Goal: Task Accomplishment & Management: Use online tool/utility

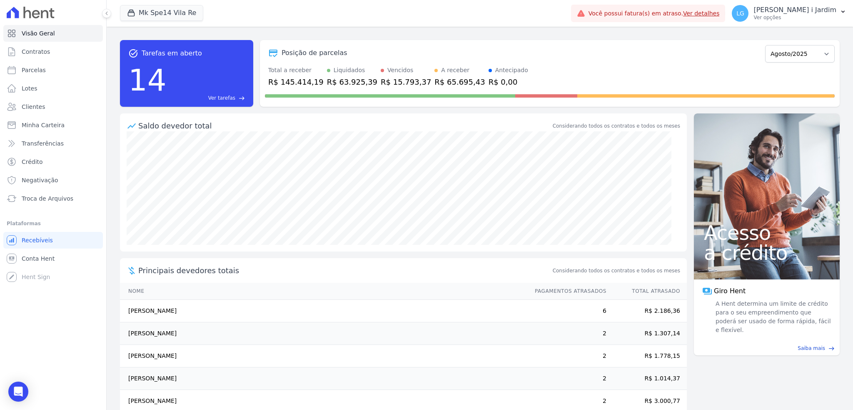
click at [174, 18] on button "Mk Spe14 Vila Re" at bounding box center [161, 13] width 83 height 16
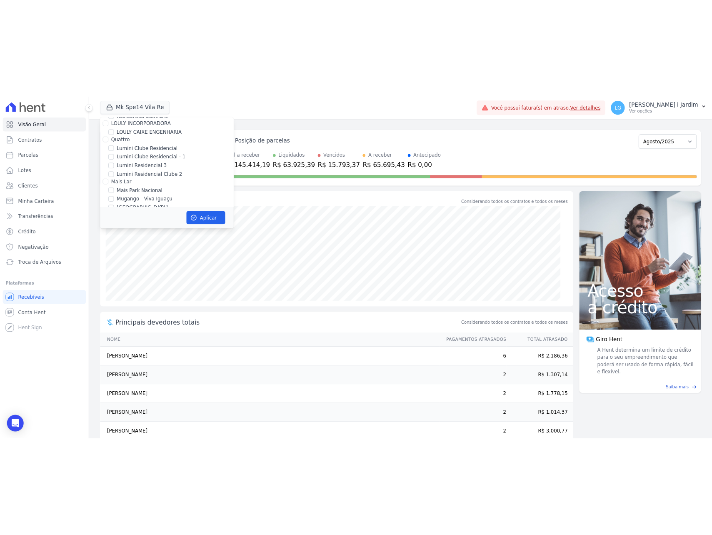
scroll to position [1308, 0]
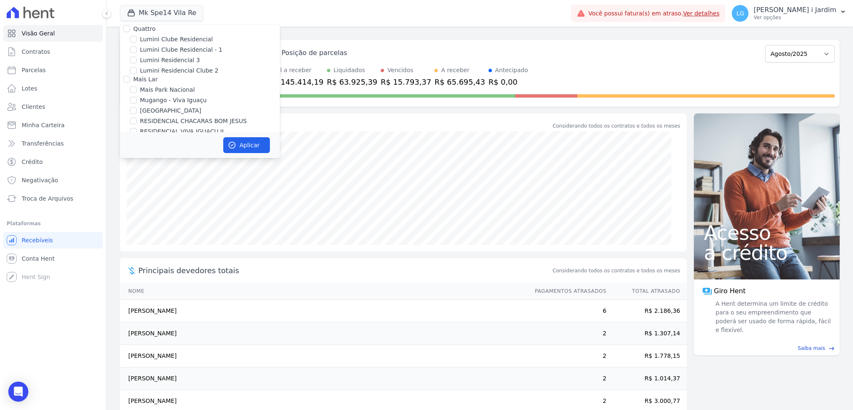
click at [170, 96] on label "Mugango - Viva Iguaçu" at bounding box center [173, 100] width 67 height 9
click at [137, 97] on input "Mugango - Viva Iguaçu" at bounding box center [133, 100] width 7 height 7
checkbox input "true"
click at [235, 143] on icon "button" at bounding box center [232, 145] width 6 height 6
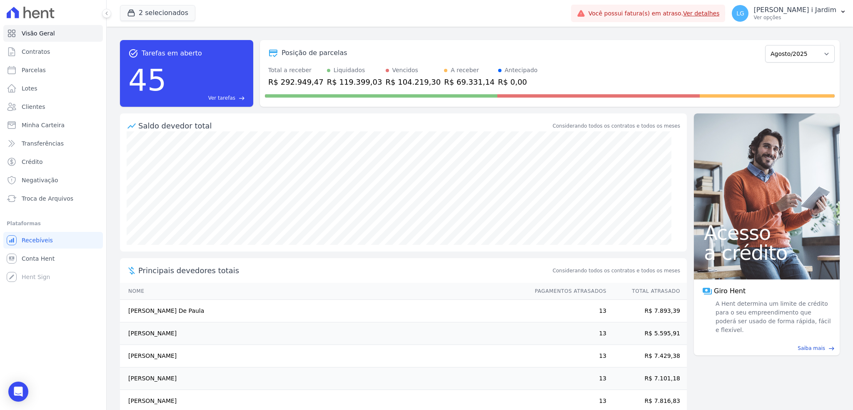
click at [220, 255] on div "Saldo devedor total Considerando todos os contratos e todos os meses Principais…" at bounding box center [403, 269] width 567 height 312
click at [271, 268] on span "Principais devedores totais" at bounding box center [344, 270] width 413 height 11
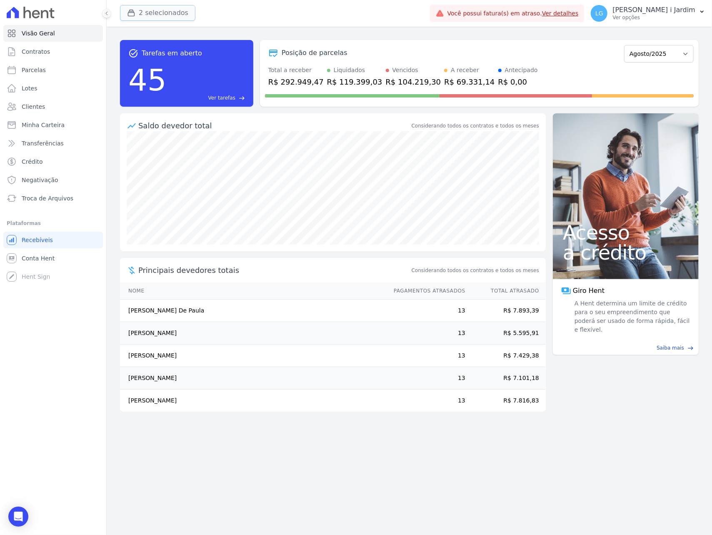
click at [163, 18] on button "2 selecionados" at bounding box center [157, 13] width 75 height 16
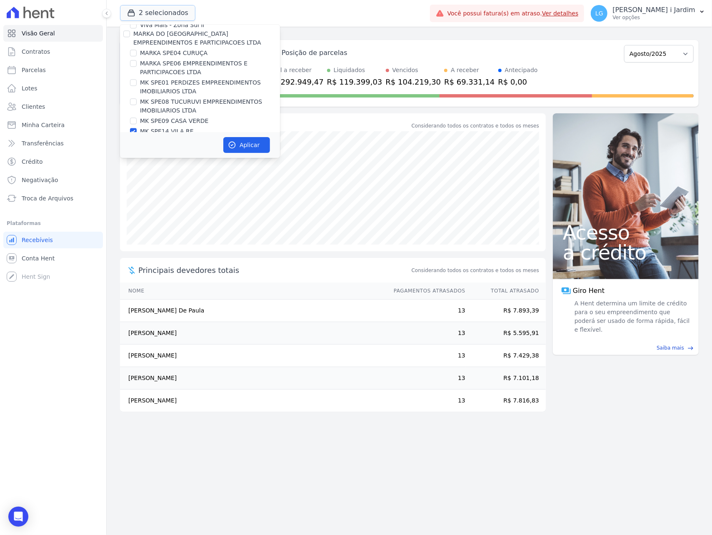
scroll to position [1278, 0]
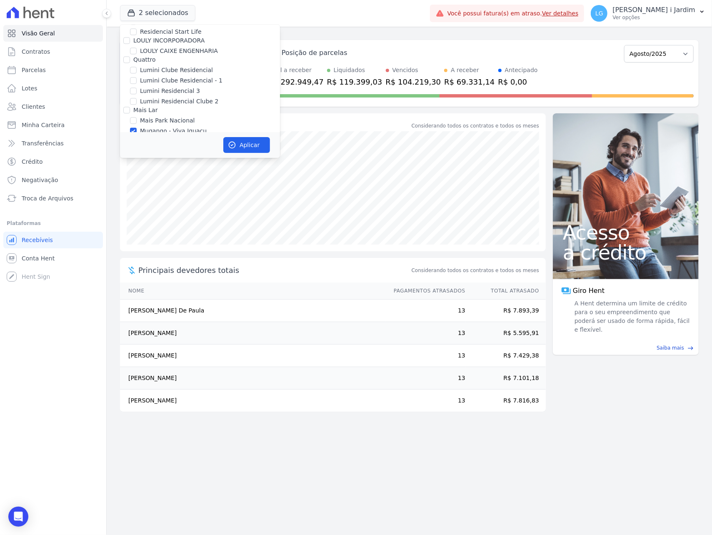
click at [162, 127] on label "Mugango - Viva Iguaçu" at bounding box center [173, 131] width 67 height 9
click at [137, 128] on input "Mugango - Viva Iguaçu" at bounding box center [133, 131] width 7 height 7
checkbox input "false"
click at [169, 118] on label "MK SPE14 VILA RE" at bounding box center [167, 122] width 54 height 9
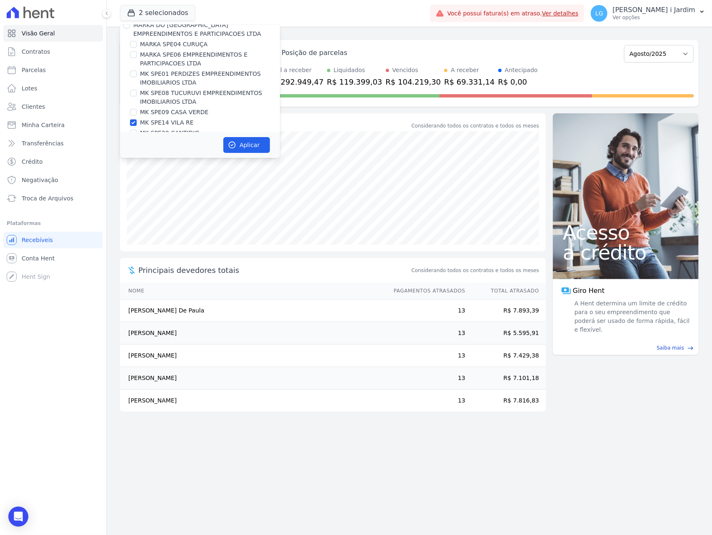
click at [137, 119] on input "MK SPE14 VILA RE" at bounding box center [133, 122] width 7 height 7
checkbox input "false"
click at [178, 128] on label "[GEOGRAPHIC_DATA]" at bounding box center [170, 132] width 61 height 9
click at [137, 129] on input "[GEOGRAPHIC_DATA]" at bounding box center [133, 132] width 7 height 7
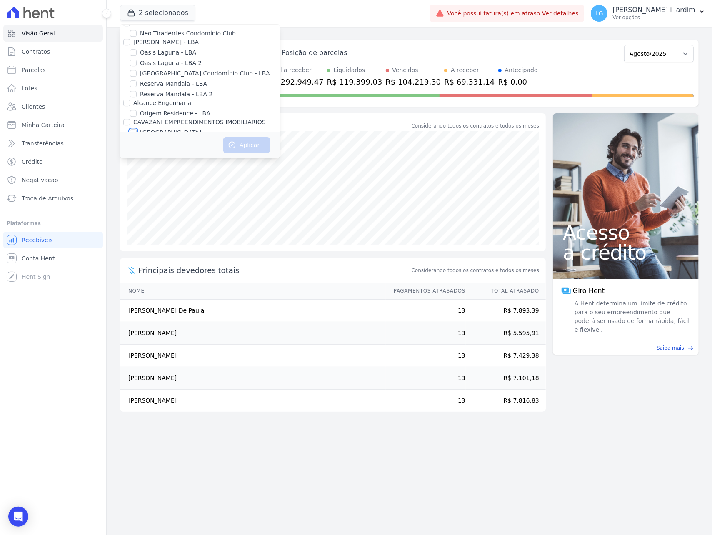
checkbox input "true"
click at [236, 144] on icon "button" at bounding box center [232, 145] width 8 height 8
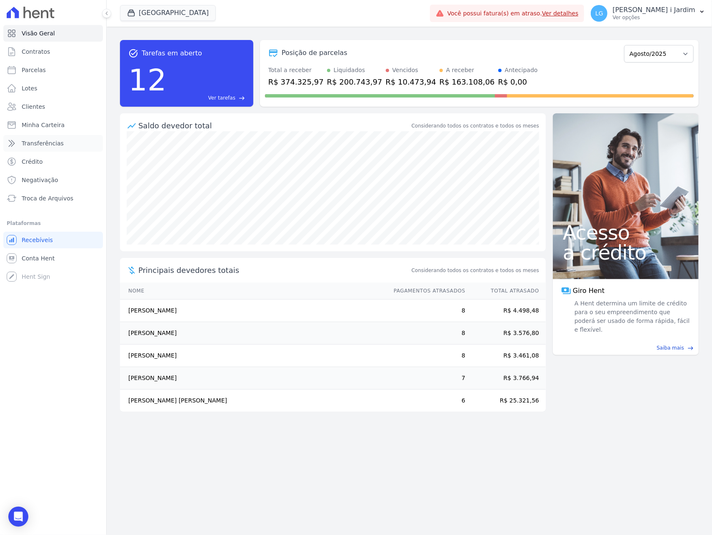
click at [43, 140] on span "Transferências" at bounding box center [43, 143] width 42 height 8
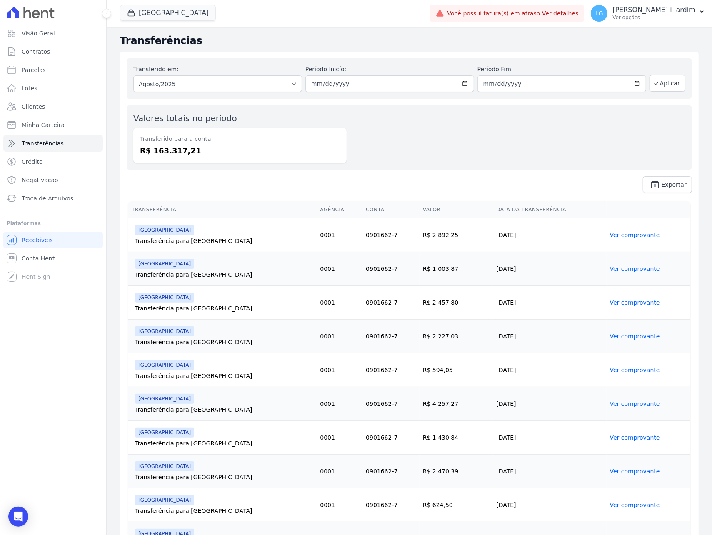
click at [167, 150] on dd "R$ 163.317,21" at bounding box center [240, 150] width 200 height 11
copy dd "163.317,21"
click at [148, 15] on button "[GEOGRAPHIC_DATA]" at bounding box center [168, 13] width 96 height 16
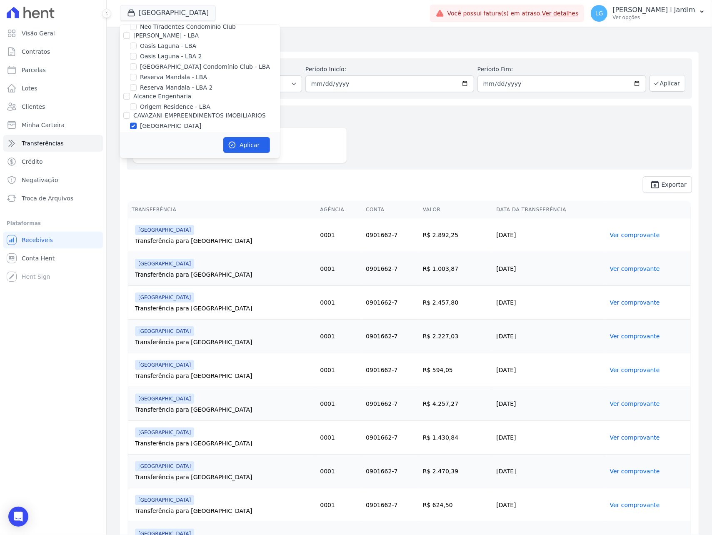
scroll to position [1667, 0]
click at [174, 122] on label "[GEOGRAPHIC_DATA]" at bounding box center [170, 126] width 61 height 9
click at [137, 123] on input "[GEOGRAPHIC_DATA]" at bounding box center [133, 126] width 7 height 7
checkbox input "false"
click at [175, 133] on label "PARQUE DOS PASSAROS" at bounding box center [175, 137] width 71 height 9
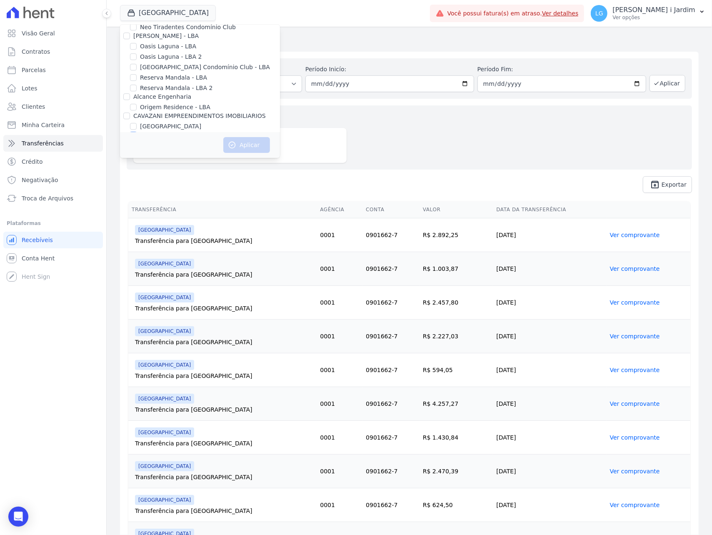
click at [137, 133] on input "PARQUE DOS PASSAROS" at bounding box center [133, 136] width 7 height 7
checkbox input "true"
click at [244, 144] on button "Aplicar" at bounding box center [246, 145] width 47 height 16
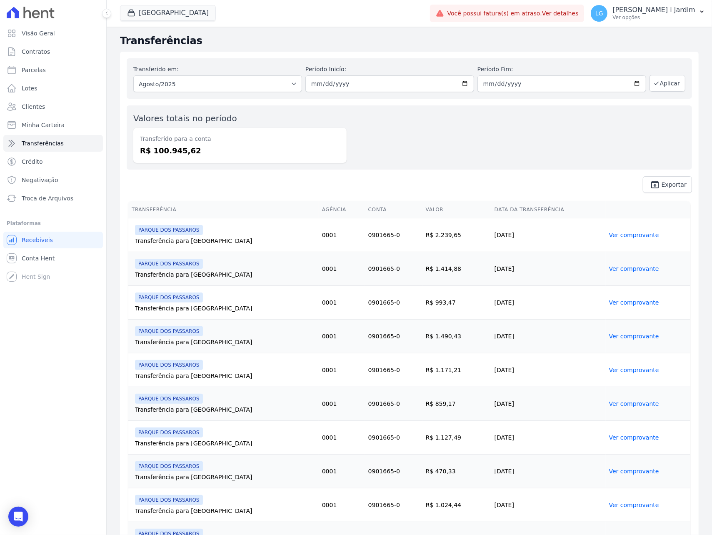
click at [354, 149] on div "Valores totais no período Transferido para a conta R$ 100.945,62" at bounding box center [409, 137] width 565 height 64
click at [198, 17] on button "[GEOGRAPHIC_DATA]" at bounding box center [168, 13] width 96 height 16
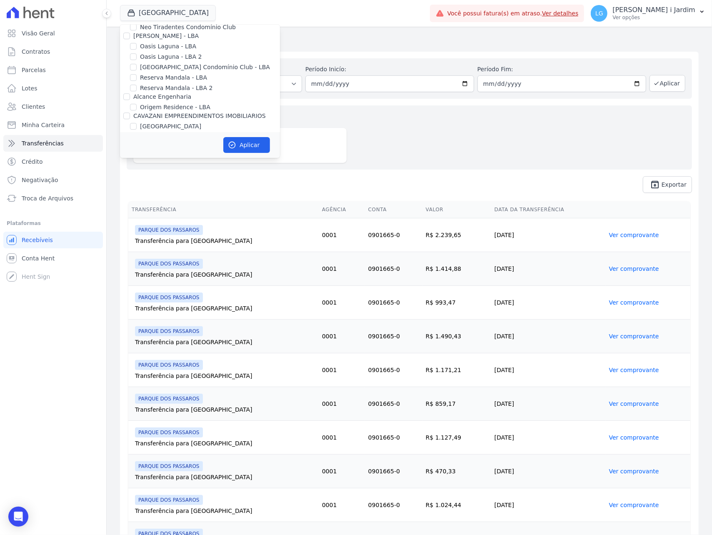
click at [188, 133] on label "PARQUE DOS PASSAROS" at bounding box center [175, 137] width 71 height 9
click at [137, 133] on input "PARQUE DOS PASSAROS" at bounding box center [133, 136] width 7 height 7
checkbox input "false"
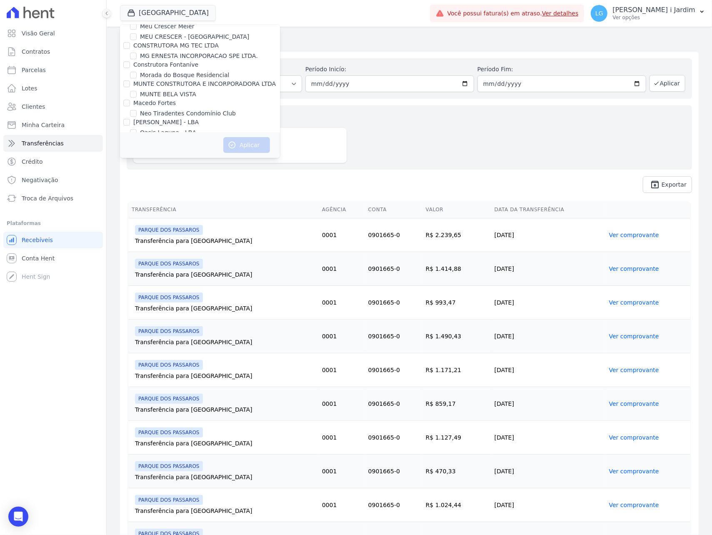
click at [186, 139] on label "Oasis Laguna - LBA 2" at bounding box center [171, 143] width 62 height 9
click at [137, 140] on input "Oasis Laguna - LBA 2" at bounding box center [133, 143] width 7 height 7
checkbox input "true"
click at [185, 128] on label "Oasis Laguna - LBA" at bounding box center [168, 132] width 56 height 9
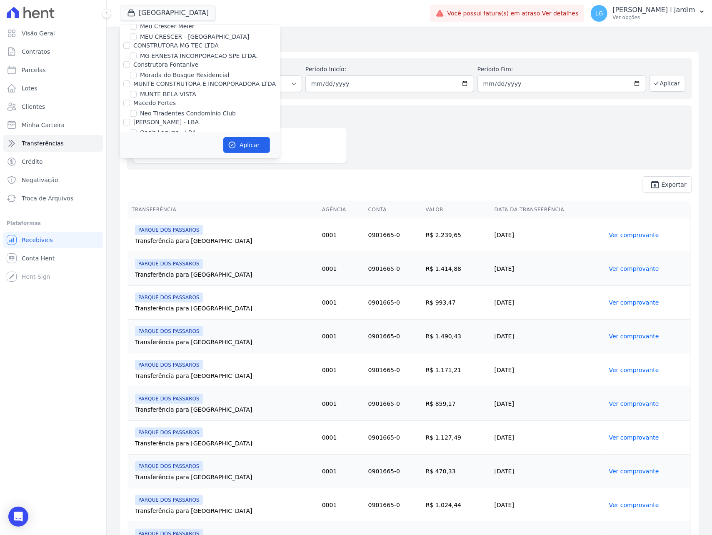
click at [137, 129] on input "Oasis Laguna - LBA" at bounding box center [133, 132] width 7 height 7
checkbox input "true"
click at [249, 150] on button "Aplicar" at bounding box center [246, 145] width 47 height 16
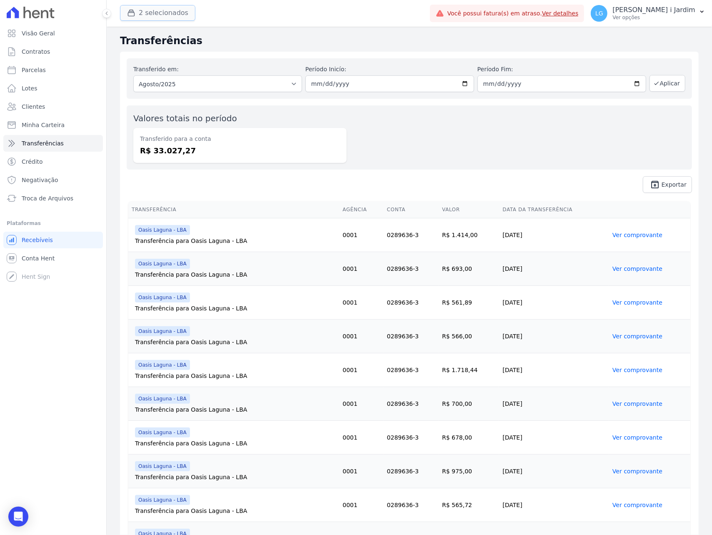
click at [169, 9] on button "2 selecionados" at bounding box center [157, 13] width 75 height 16
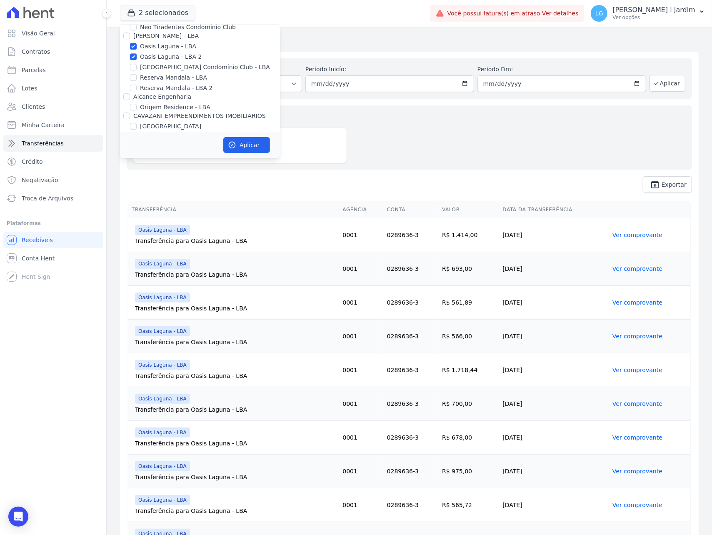
scroll to position [1556, 0]
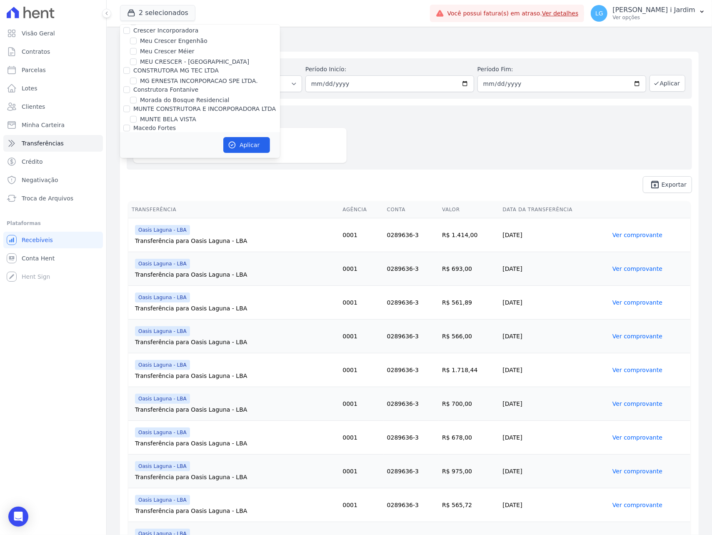
click at [165, 153] on label "Oasis Laguna - LBA" at bounding box center [168, 157] width 56 height 9
click at [137, 154] on input "Oasis Laguna - LBA" at bounding box center [133, 157] width 7 height 7
checkbox input "false"
click at [169, 164] on label "Oasis Laguna - LBA 2" at bounding box center [171, 168] width 62 height 9
click at [137, 165] on input "Oasis Laguna - LBA 2" at bounding box center [133, 168] width 7 height 7
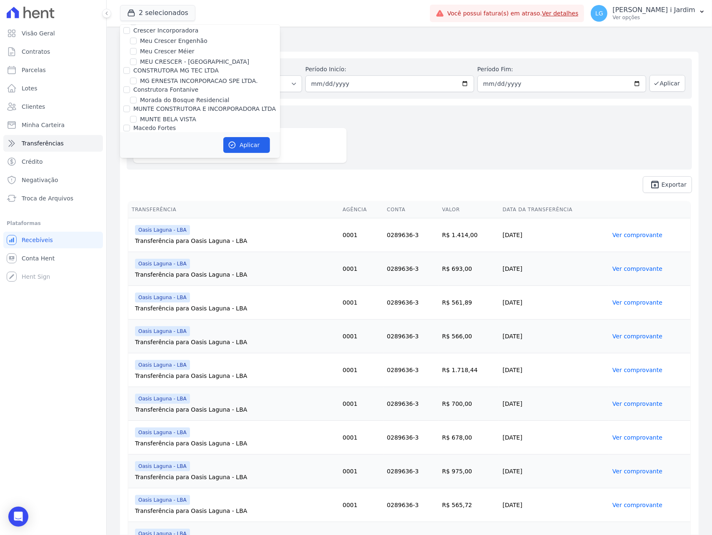
checkbox input "false"
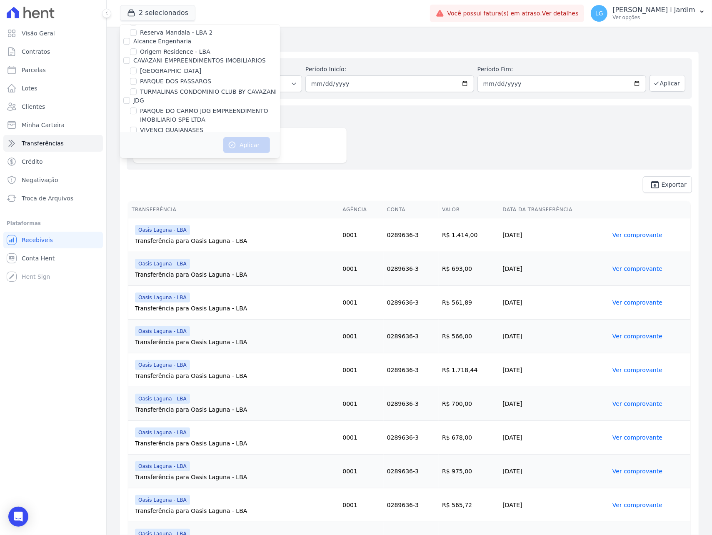
scroll to position [1667, 0]
click at [192, 143] on label "TURMALINAS CONDOMINIO CLUB BY CAVAZANI" at bounding box center [208, 147] width 137 height 9
click at [137, 144] on input "TURMALINAS CONDOMINIO CLUB BY CAVAZANI" at bounding box center [133, 147] width 7 height 7
checkbox input "true"
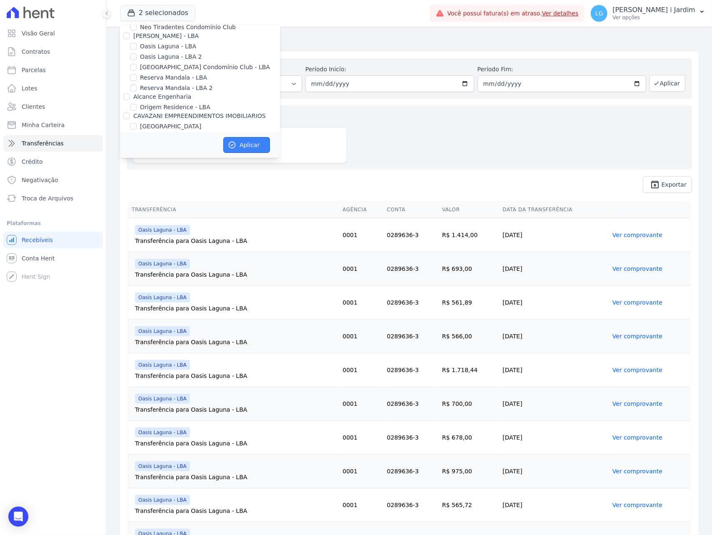
click at [252, 146] on button "Aplicar" at bounding box center [246, 145] width 47 height 16
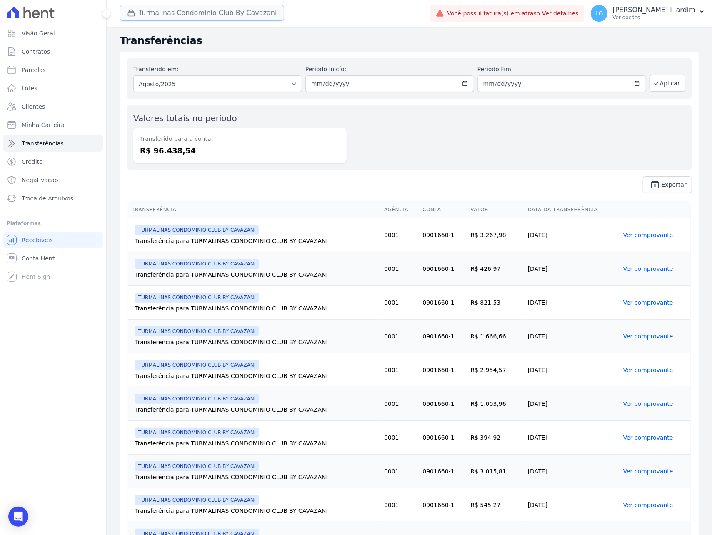
click at [194, 12] on button "Turmalinas Condominio Club By Cavazani" at bounding box center [202, 13] width 164 height 16
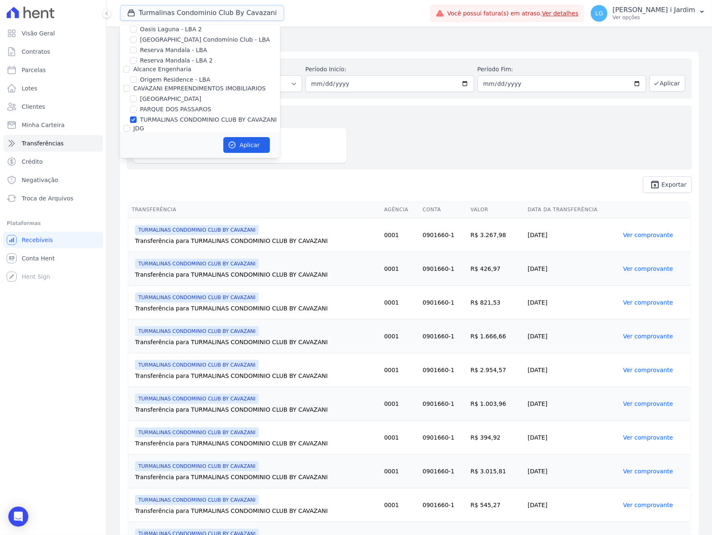
scroll to position [1722, 0]
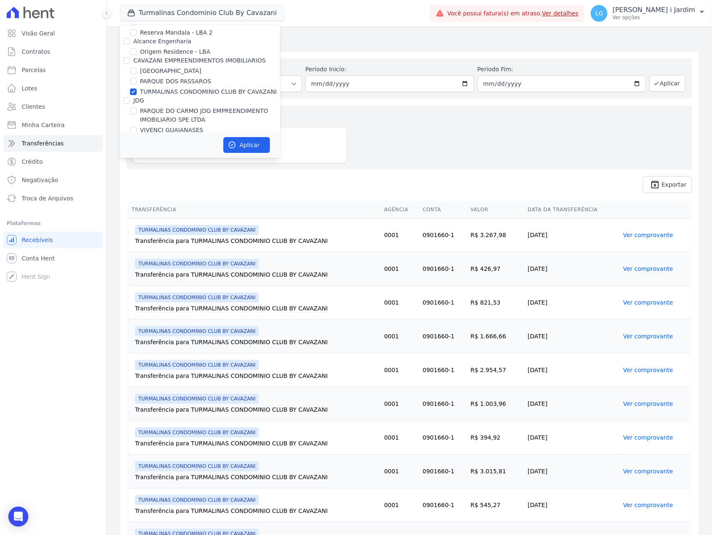
click at [187, 88] on label "TURMALINAS CONDOMINIO CLUB BY CAVAZANI" at bounding box center [208, 92] width 137 height 9
click at [137, 88] on input "TURMALINAS CONDOMINIO CLUB BY CAVAZANI" at bounding box center [133, 91] width 7 height 7
checkbox input "false"
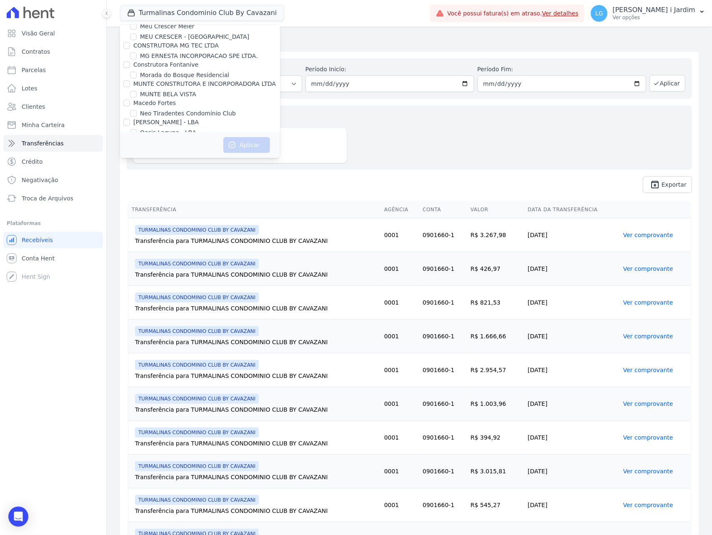
click at [172, 128] on label "Oasis Laguna - LBA" at bounding box center [168, 132] width 56 height 9
click at [137, 129] on input "Oasis Laguna - LBA" at bounding box center [133, 132] width 7 height 7
checkbox input "true"
click at [172, 139] on label "Oasis Laguna - LBA 2" at bounding box center [171, 143] width 62 height 9
click at [137, 140] on input "Oasis Laguna - LBA 2" at bounding box center [133, 143] width 7 height 7
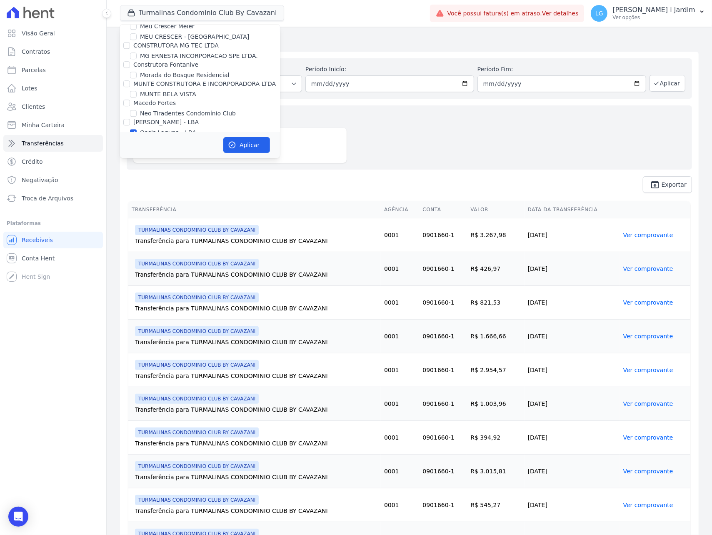
checkbox input "true"
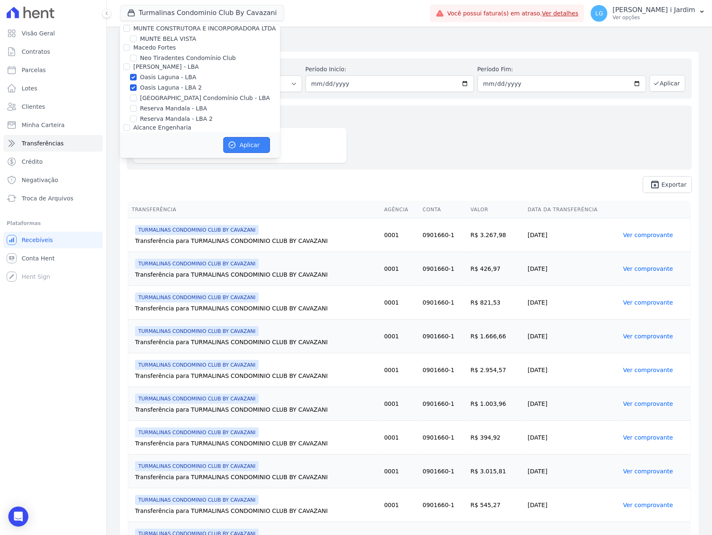
click at [253, 148] on button "Aplicar" at bounding box center [246, 145] width 47 height 16
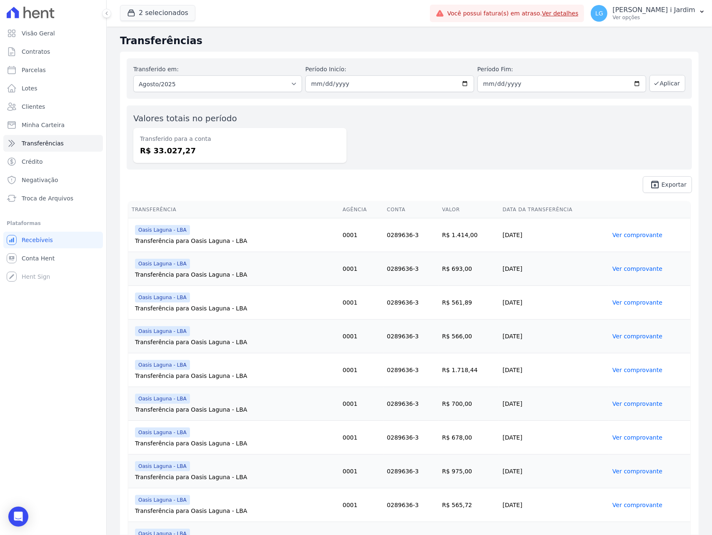
click at [180, 153] on dd "R$ 33.027,27" at bounding box center [240, 150] width 200 height 11
copy dd "33.027,27"
click at [253, 163] on div "Valores totais no período Transferido para a conta R$ 33.027,27" at bounding box center [409, 137] width 565 height 64
drag, startPoint x: 452, startPoint y: 193, endPoint x: 448, endPoint y: 192, distance: 4.6
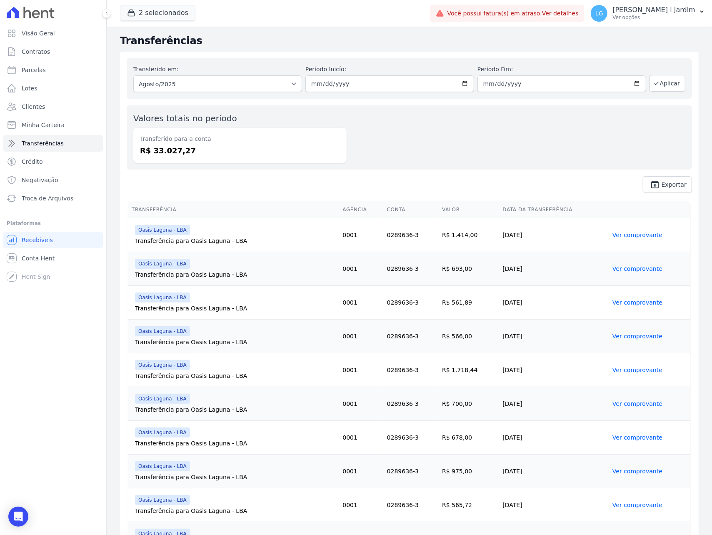
click at [452, 192] on span "unarchive Exportar" at bounding box center [409, 184] width 565 height 17
click at [149, 22] on div "2 selecionados Trapisa Engenharia Acaiá Residencial Icatu Residencial PORTO5 IN…" at bounding box center [273, 14] width 307 height 28
click at [154, 15] on button "2 selecionados" at bounding box center [157, 13] width 75 height 16
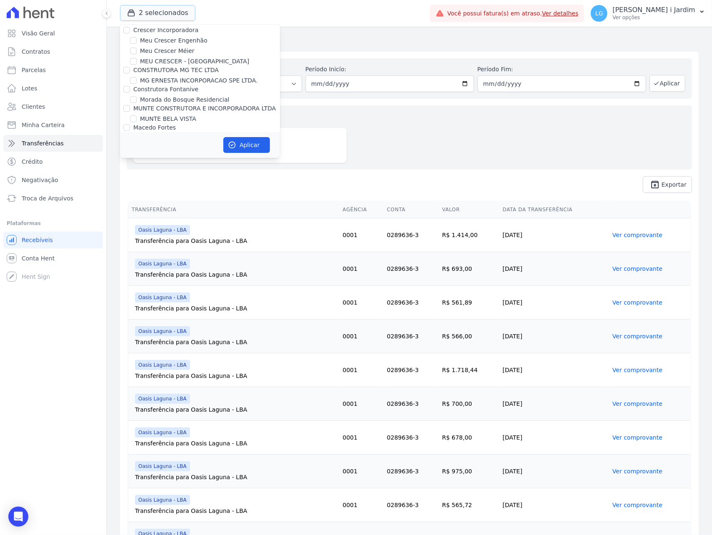
scroll to position [1556, 0]
click at [167, 153] on label "Oasis Laguna - LBA" at bounding box center [168, 157] width 56 height 9
click at [137, 154] on input "Oasis Laguna - LBA" at bounding box center [133, 157] width 7 height 7
checkbox input "false"
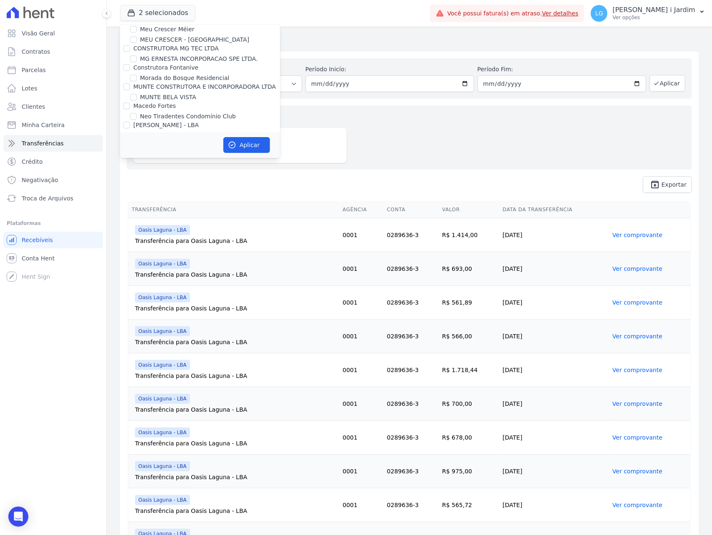
scroll to position [1582, 0]
click at [166, 137] on label "Oasis Laguna - LBA 2" at bounding box center [171, 141] width 62 height 9
click at [137, 138] on input "Oasis Laguna - LBA 2" at bounding box center [133, 141] width 7 height 7
checkbox input "false"
click at [176, 158] on label "Reserva Mandala - LBA" at bounding box center [173, 162] width 67 height 9
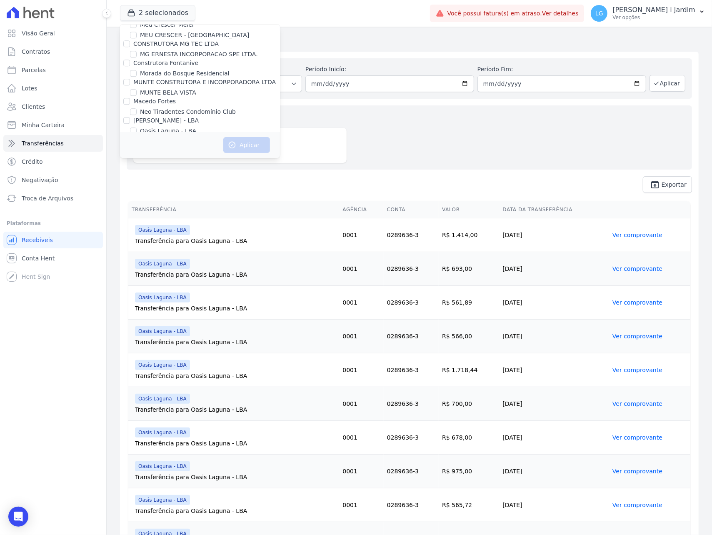
click at [137, 159] on input "Reserva Mandala - LBA" at bounding box center [133, 162] width 7 height 7
checkbox input "true"
click at [177, 168] on label "Reserva Mandala - LBA 2" at bounding box center [176, 172] width 73 height 9
click at [137, 169] on input "Reserva Mandala - LBA 2" at bounding box center [133, 172] width 7 height 7
checkbox input "true"
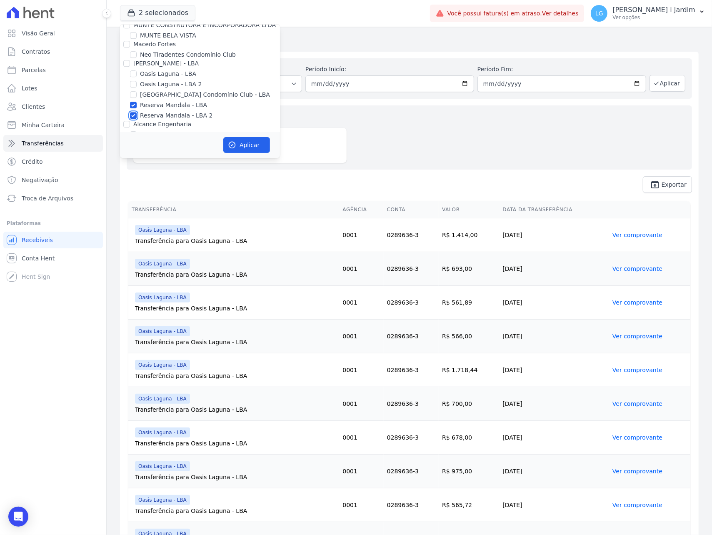
scroll to position [1638, 0]
click at [231, 142] on icon "button" at bounding box center [232, 145] width 8 height 8
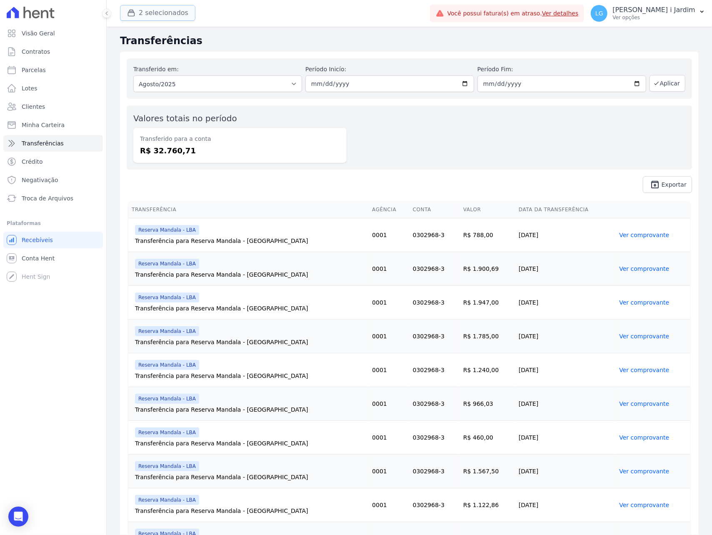
click at [137, 20] on button "2 selecionados" at bounding box center [157, 13] width 75 height 16
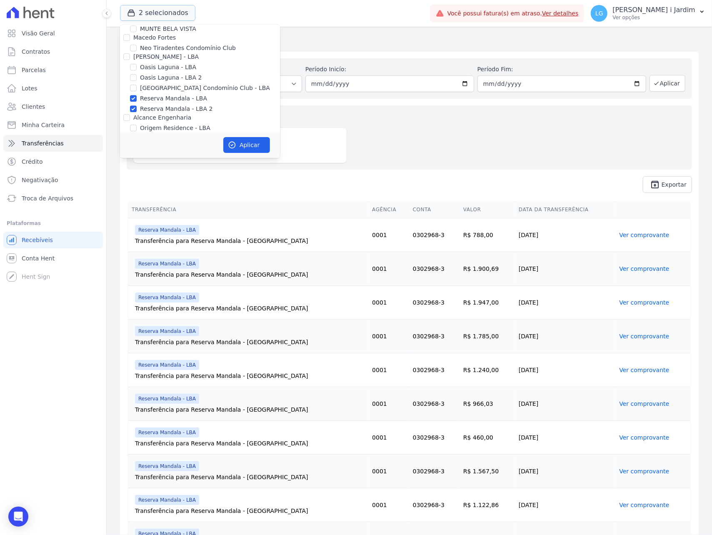
scroll to position [1667, 0]
click at [158, 73] on label "Reserva Mandala - LBA" at bounding box center [173, 77] width 67 height 9
click at [137, 74] on input "Reserva Mandala - LBA" at bounding box center [133, 77] width 7 height 7
checkbox input "false"
click at [161, 84] on label "Reserva Mandala - LBA 2" at bounding box center [176, 88] width 73 height 9
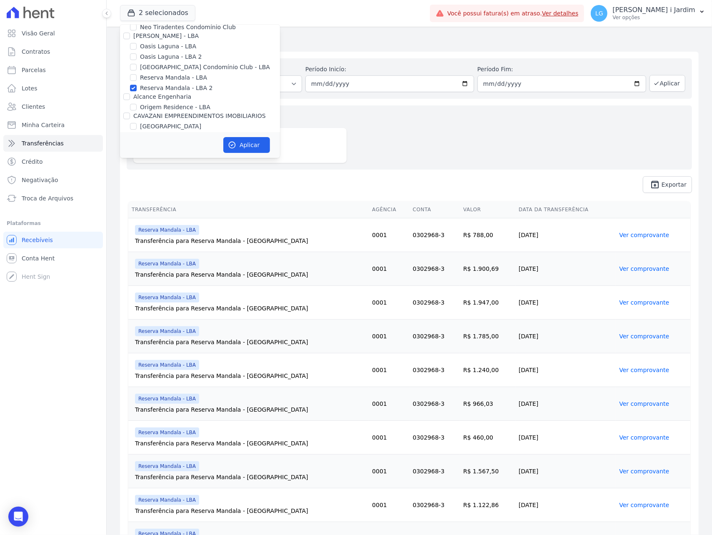
click at [137, 85] on input "Reserva Mandala - LBA 2" at bounding box center [133, 88] width 7 height 7
checkbox input "false"
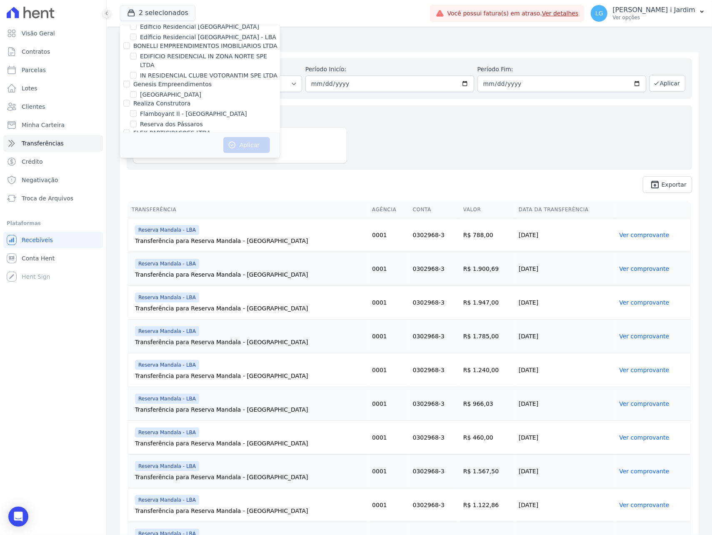
scroll to position [667, 0]
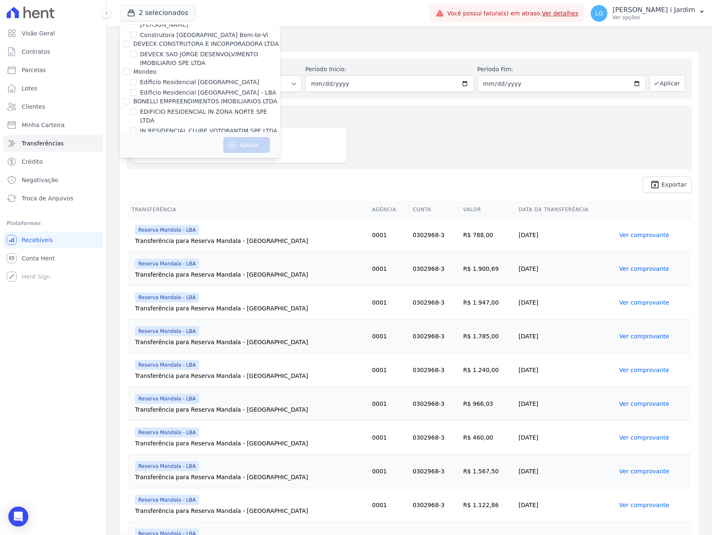
click at [177, 146] on label "[GEOGRAPHIC_DATA]" at bounding box center [170, 150] width 61 height 9
click at [137, 147] on input "[GEOGRAPHIC_DATA]" at bounding box center [133, 150] width 7 height 7
checkbox input "true"
click at [249, 154] on div "Aplicar" at bounding box center [200, 145] width 160 height 26
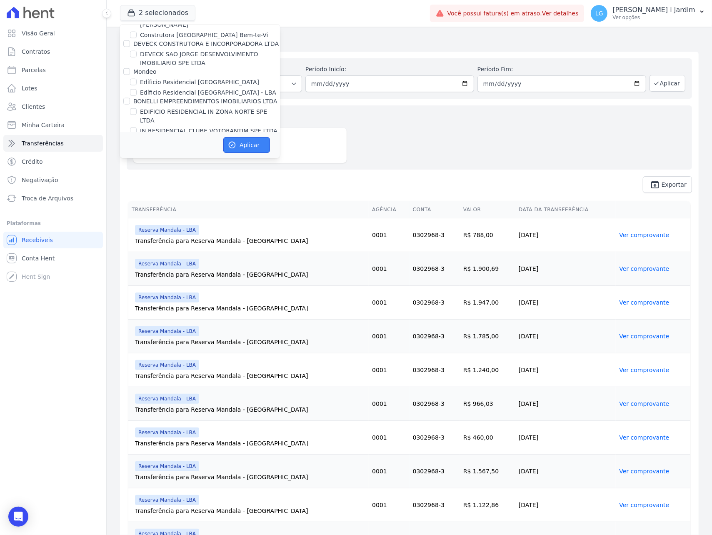
click at [249, 146] on button "Aplicar" at bounding box center [246, 145] width 47 height 16
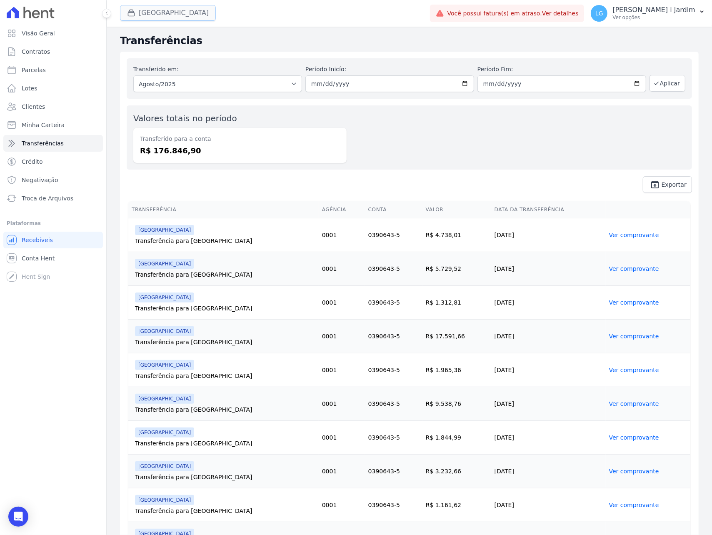
click at [175, 12] on button "[GEOGRAPHIC_DATA]" at bounding box center [168, 13] width 96 height 16
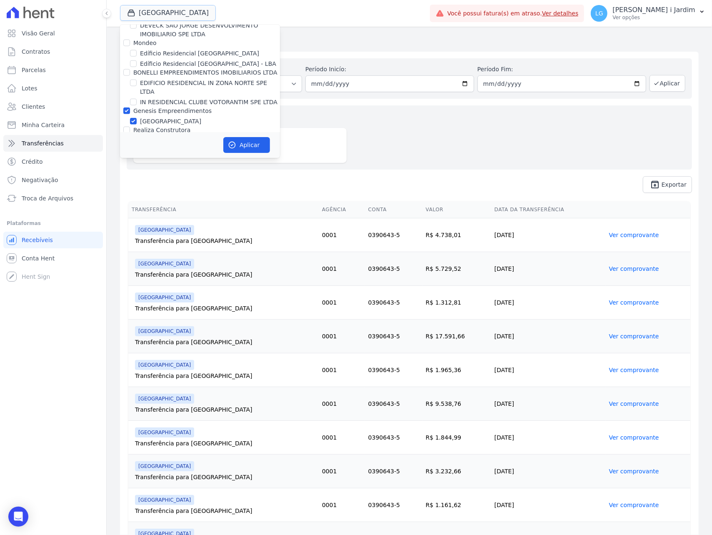
scroll to position [722, 0]
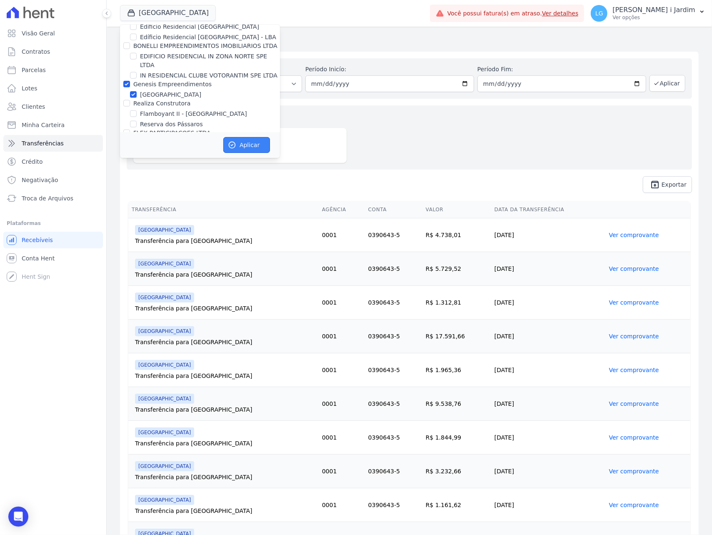
click at [240, 139] on button "Aplicar" at bounding box center [246, 145] width 47 height 16
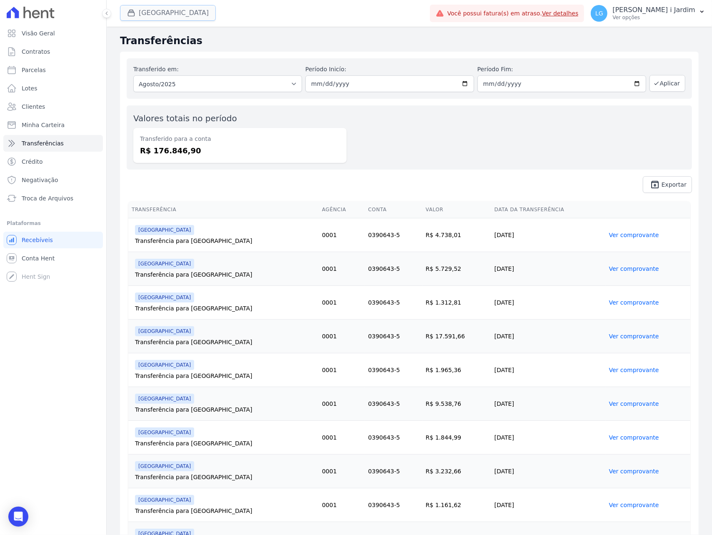
click at [173, 10] on button "[GEOGRAPHIC_DATA]" at bounding box center [168, 13] width 96 height 16
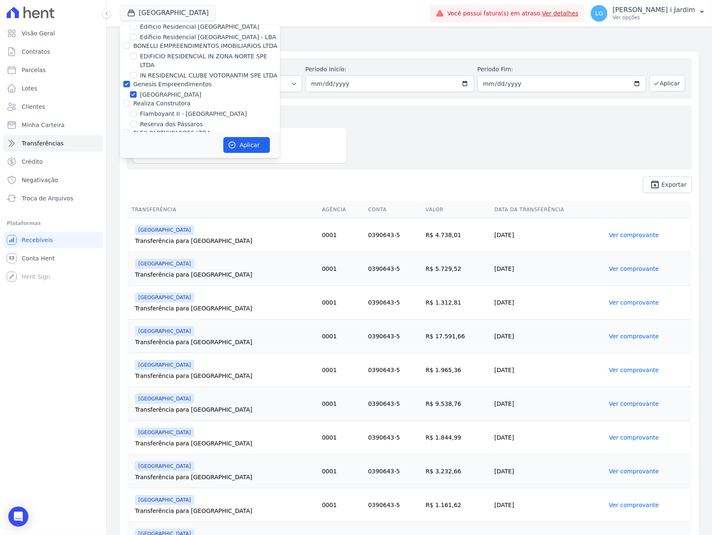
click at [165, 81] on label "Genesis Empreendimentos" at bounding box center [172, 84] width 78 height 7
click at [130, 81] on input "Genesis Empreendimentos" at bounding box center [126, 84] width 7 height 7
checkbox input "false"
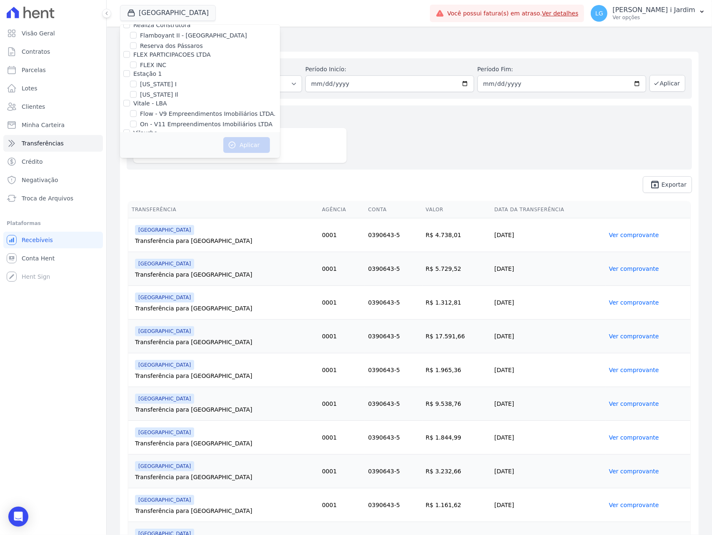
scroll to position [365, 0]
click at [162, 87] on label "Bio Residencial" at bounding box center [162, 89] width 44 height 9
click at [137, 87] on input "Bio Residencial" at bounding box center [133, 89] width 7 height 7
checkbox input "true"
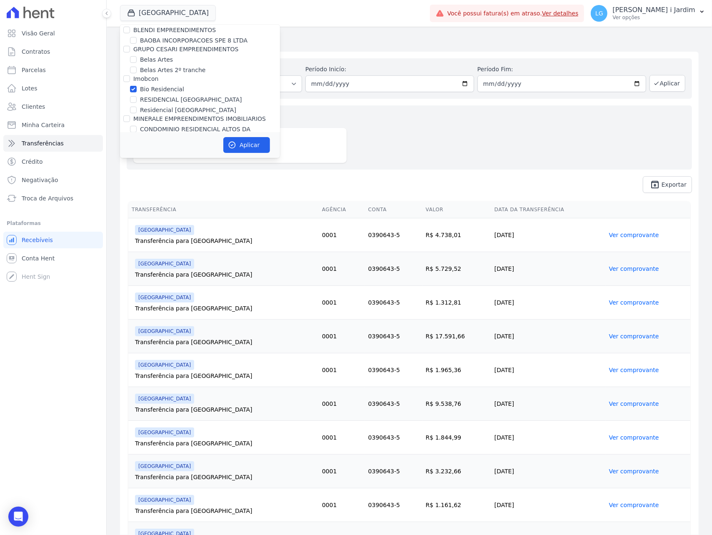
click at [169, 109] on label "Residencial [GEOGRAPHIC_DATA]" at bounding box center [188, 110] width 96 height 9
click at [137, 109] on input "Residencial [GEOGRAPHIC_DATA]" at bounding box center [133, 110] width 7 height 7
checkbox input "true"
click at [254, 137] on button "Aplicar" at bounding box center [246, 145] width 47 height 16
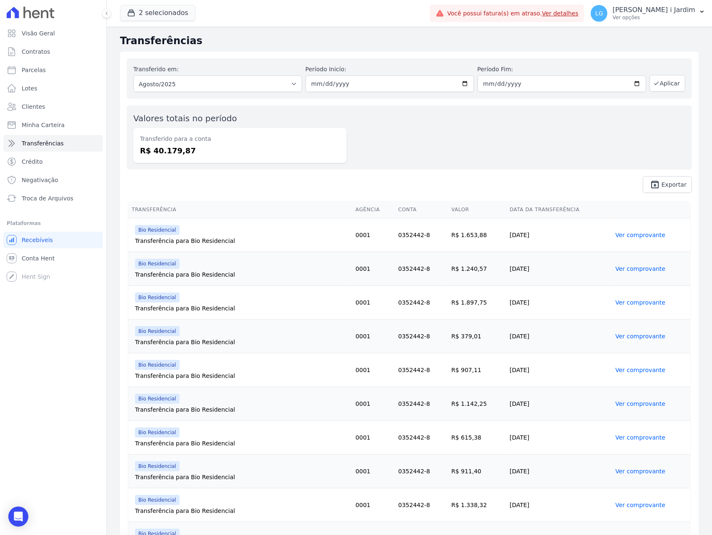
click at [163, 148] on dd "R$ 40.179,87" at bounding box center [240, 150] width 200 height 11
copy dd "40.179,87"
drag, startPoint x: 373, startPoint y: 164, endPoint x: 369, endPoint y: 163, distance: 4.8
click at [373, 164] on div "Valores totais no período Transferido para a conta R$ 40.179,87" at bounding box center [409, 137] width 565 height 64
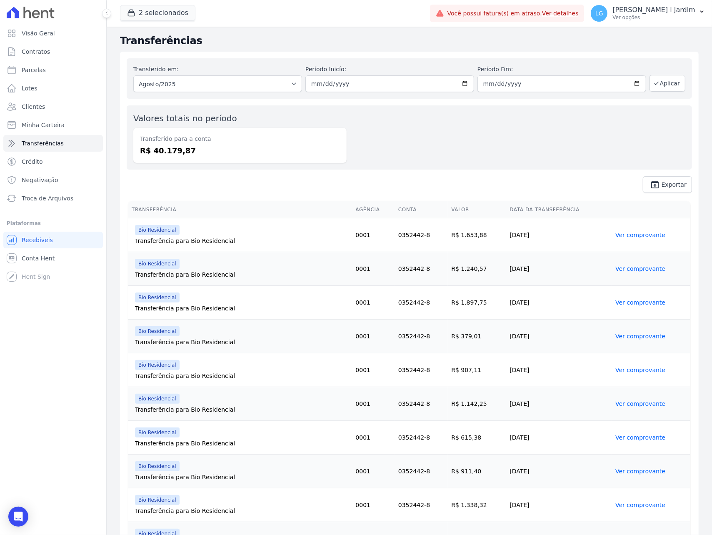
click at [167, 173] on div "Transferido em: Todos os meses Março/2024 Abril/2024 Maio/2024 Junho/2024 Julho…" at bounding box center [409, 126] width 579 height 148
click at [164, 152] on dd "R$ 40.179,87" at bounding box center [240, 150] width 200 height 11
copy dd "40.179,87"
click at [155, 205] on th "Transferência" at bounding box center [240, 209] width 224 height 17
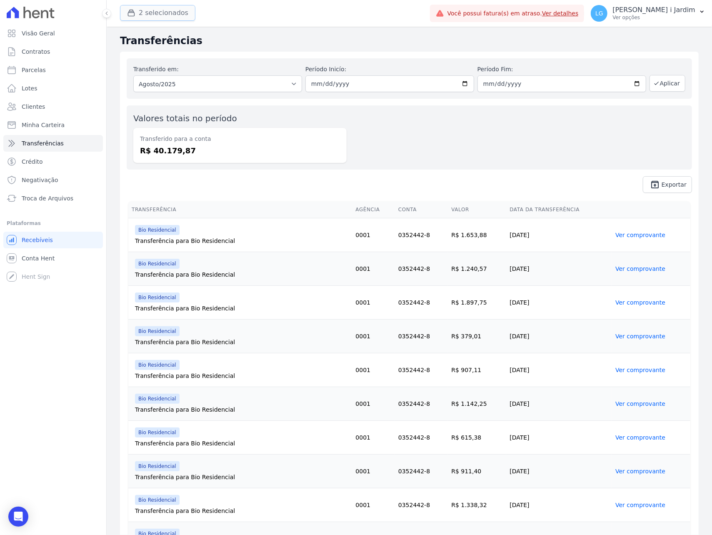
click at [142, 15] on button "2 selecionados" at bounding box center [157, 13] width 75 height 16
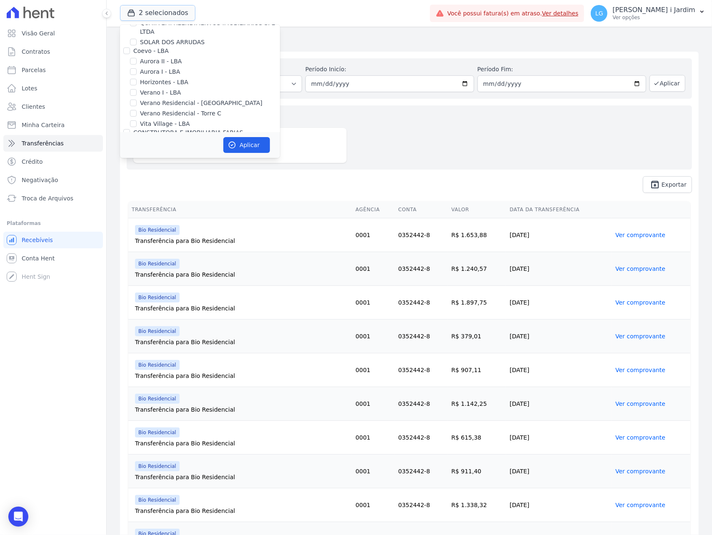
scroll to position [333, 0]
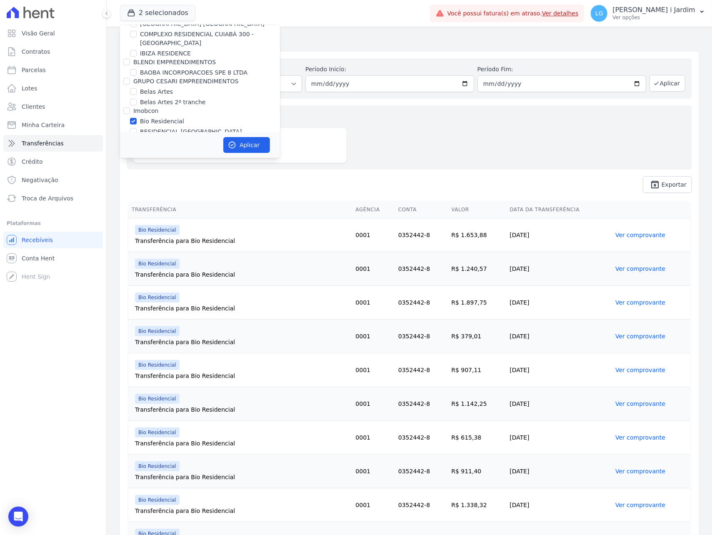
click at [157, 118] on label "Bio Residencial" at bounding box center [162, 121] width 44 height 9
click at [137, 118] on input "Bio Residencial" at bounding box center [133, 121] width 7 height 7
checkbox input "false"
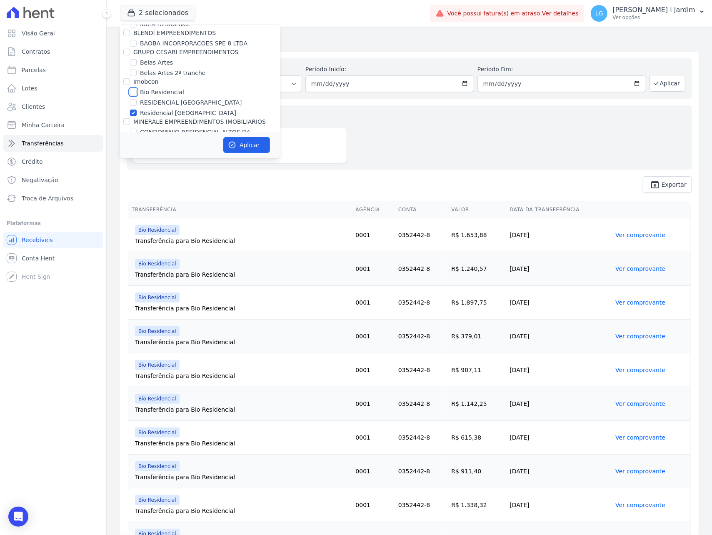
scroll to position [389, 0]
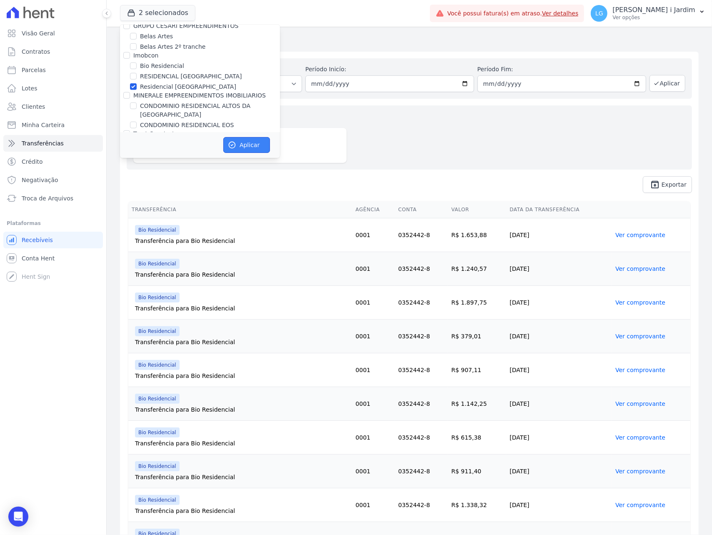
click at [245, 143] on button "Aplicar" at bounding box center [246, 145] width 47 height 16
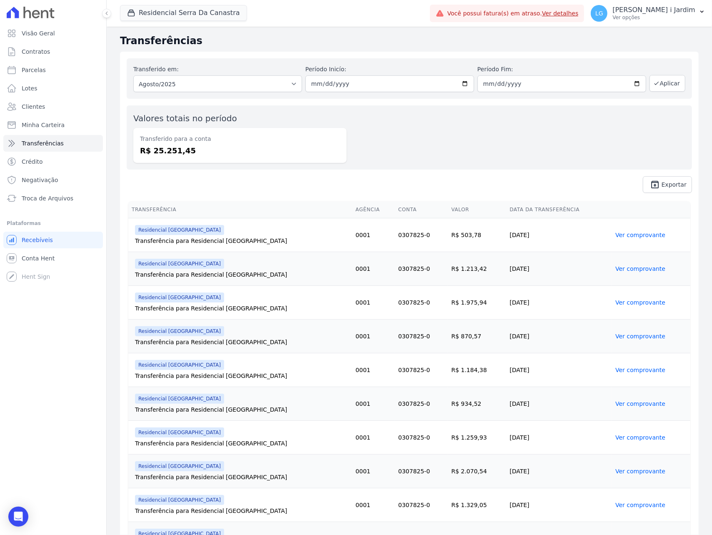
drag, startPoint x: 204, startPoint y: 155, endPoint x: 152, endPoint y: 163, distance: 52.3
click at [152, 163] on div "Valores totais no período Transferido para a conta R$ 25.251,45" at bounding box center [409, 137] width 565 height 64
copy dd "25.251,45"
click at [233, 128] on div "Transferido para a conta R$ 25.251,45" at bounding box center [239, 145] width 213 height 35
click at [162, 18] on button "Residencial Serra Da Canastra" at bounding box center [183, 13] width 127 height 16
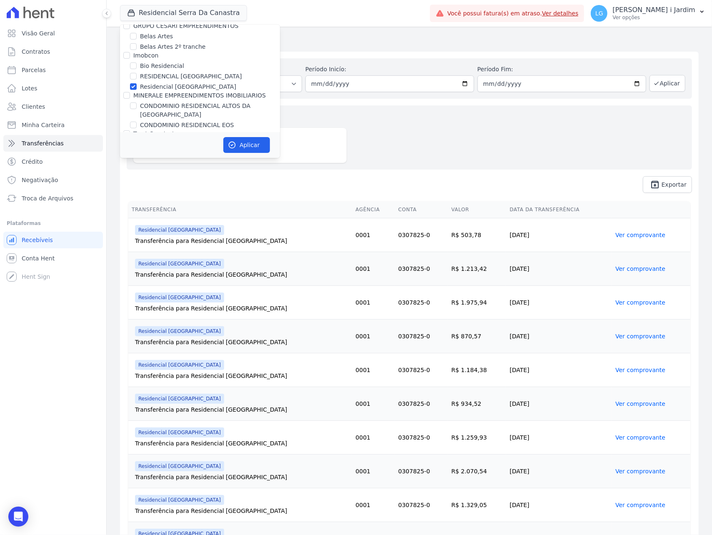
click at [176, 88] on label "Residencial [GEOGRAPHIC_DATA]" at bounding box center [188, 87] width 96 height 9
click at [137, 88] on input "Residencial [GEOGRAPHIC_DATA]" at bounding box center [133, 86] width 7 height 7
checkbox input "false"
drag, startPoint x: 163, startPoint y: 65, endPoint x: 164, endPoint y: 71, distance: 5.8
click at [163, 64] on label "Bio Residencial" at bounding box center [162, 66] width 44 height 9
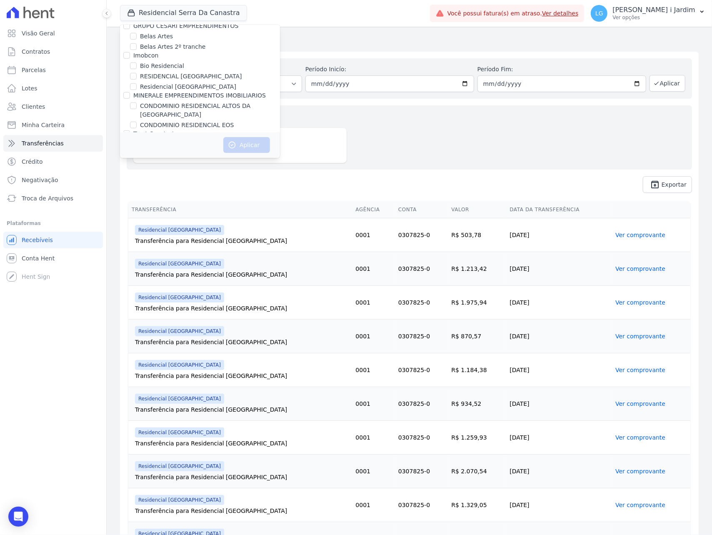
click at [137, 64] on input "Bio Residencial" at bounding box center [133, 66] width 7 height 7
checkbox input "true"
click at [245, 143] on button "Aplicar" at bounding box center [246, 145] width 47 height 16
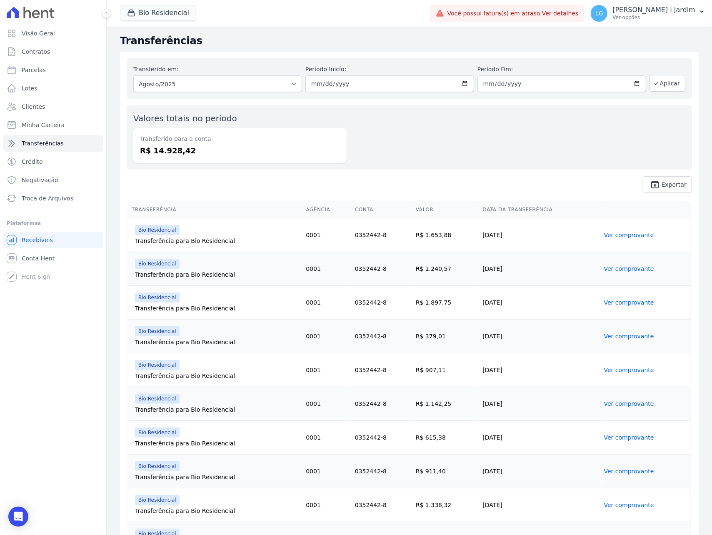
click at [168, 147] on dd "R$ 14.928,42" at bounding box center [240, 150] width 200 height 11
copy dd "14.928,42"
click at [185, 13] on button "Bio Residencial" at bounding box center [158, 13] width 76 height 16
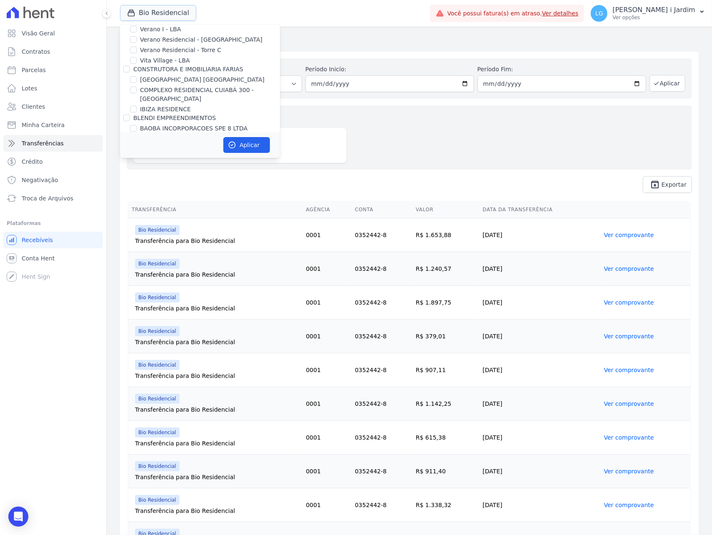
scroll to position [333, 0]
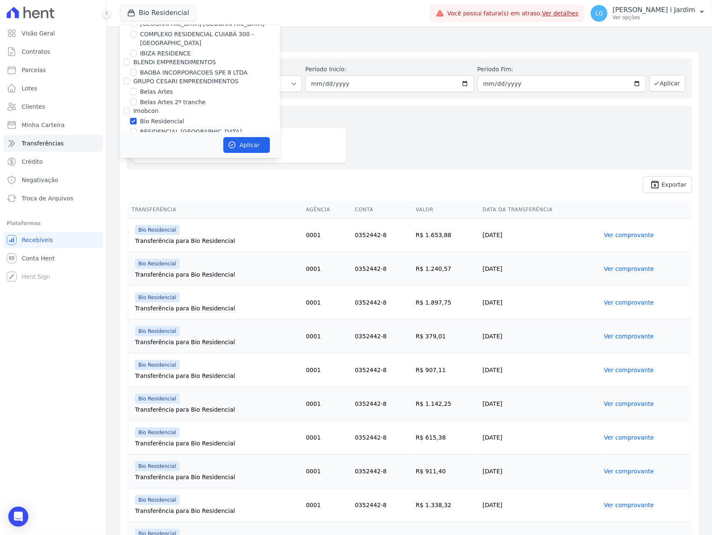
click at [164, 123] on label "Bio Residencial" at bounding box center [162, 121] width 44 height 9
click at [137, 123] on input "Bio Residencial" at bounding box center [133, 121] width 7 height 7
checkbox input "false"
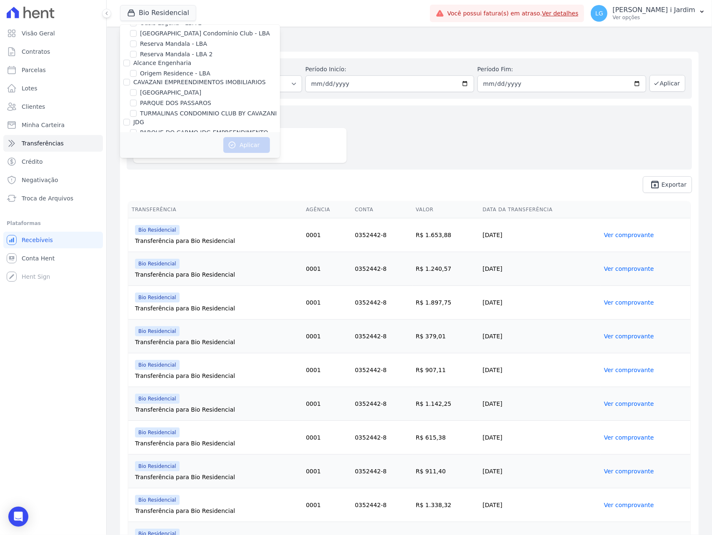
click at [194, 148] on label "VIVENCI GUAIANASES" at bounding box center [171, 152] width 63 height 9
click at [137, 148] on input "VIVENCI GUAIANASES" at bounding box center [133, 151] width 7 height 7
checkbox input "true"
click at [234, 142] on icon "button" at bounding box center [232, 145] width 6 height 6
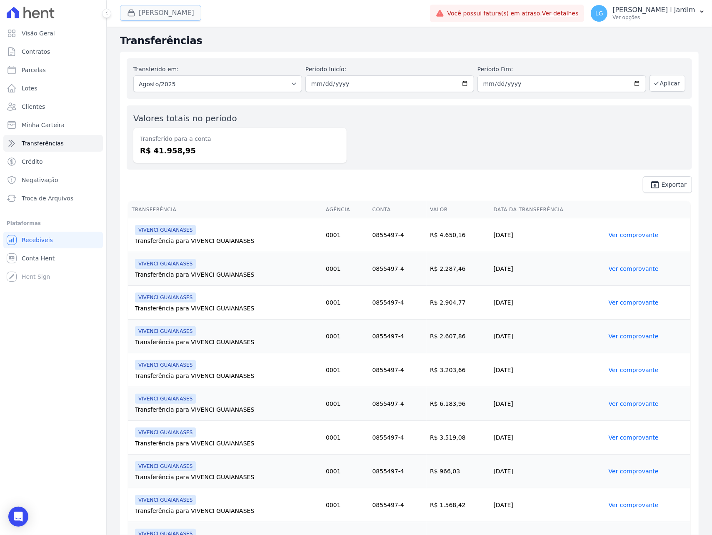
click at [154, 9] on button "[PERSON_NAME]" at bounding box center [160, 13] width 81 height 16
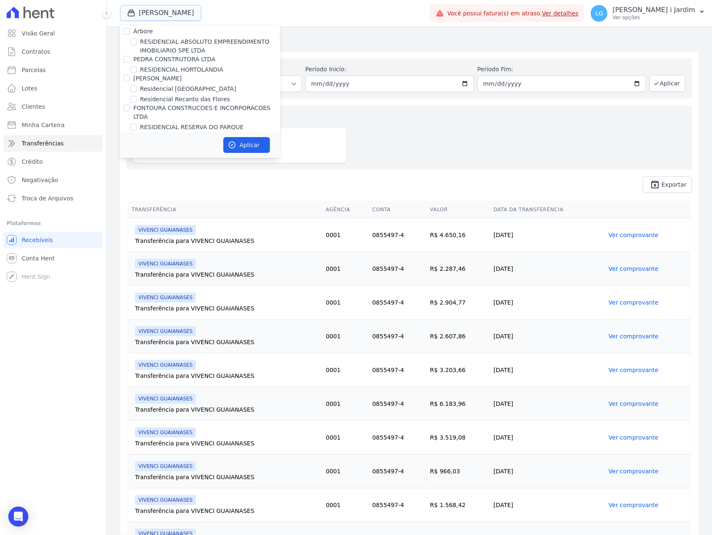
scroll to position [1722, 0]
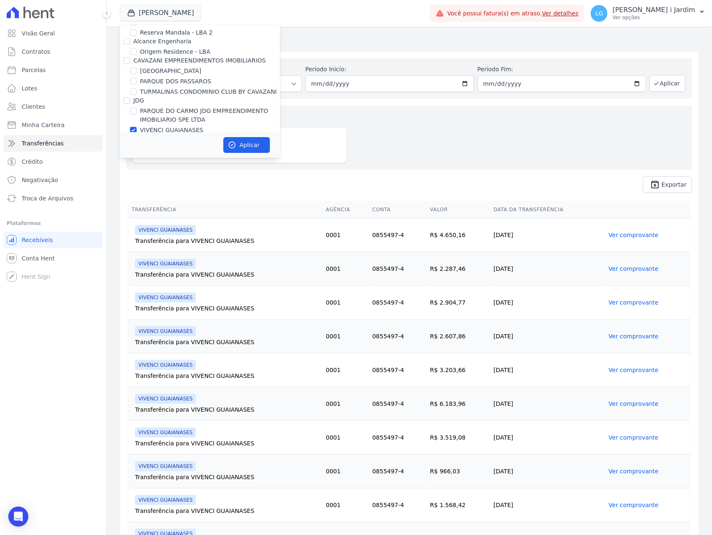
click at [179, 126] on label "VIVENCI GUAIANASES" at bounding box center [171, 130] width 63 height 9
click at [137, 127] on input "VIVENCI GUAIANASES" at bounding box center [133, 130] width 7 height 7
checkbox input "false"
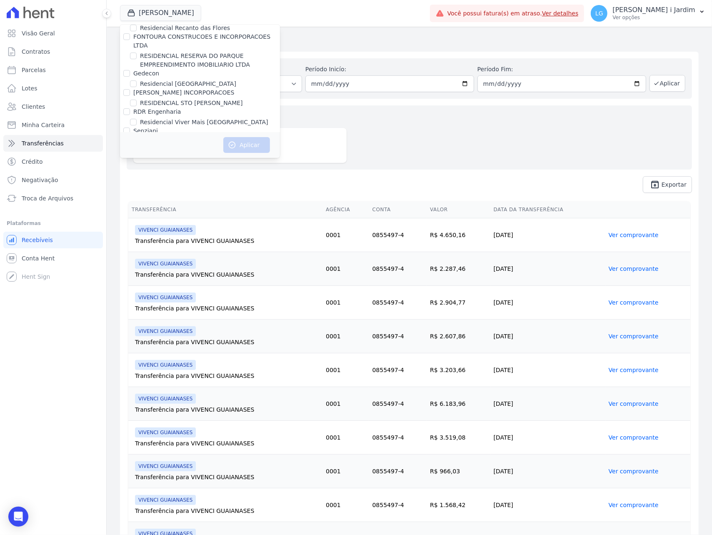
scroll to position [1266, 0]
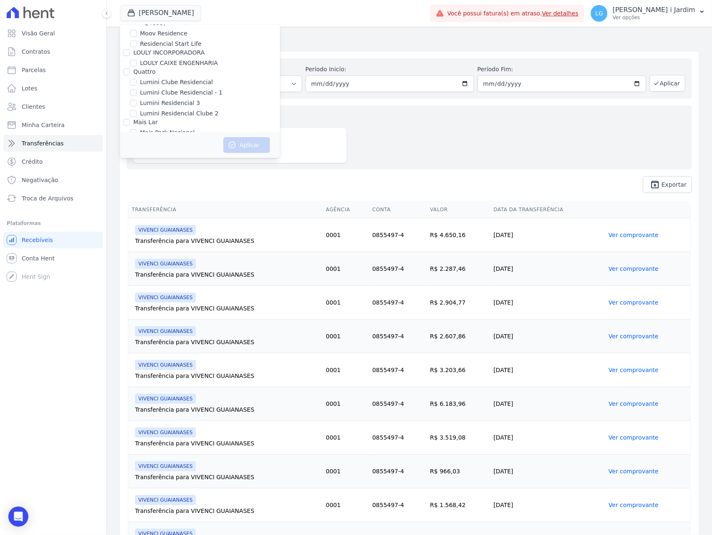
click at [183, 128] on label "Mais Park Nacional" at bounding box center [167, 132] width 55 height 9
click at [137, 129] on input "Mais Park Nacional" at bounding box center [133, 132] width 7 height 7
checkbox input "true"
click at [242, 145] on button "Aplicar" at bounding box center [246, 145] width 47 height 16
